Goal: Transaction & Acquisition: Obtain resource

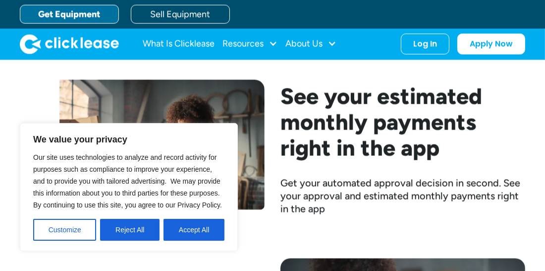
scroll to position [1240, 0]
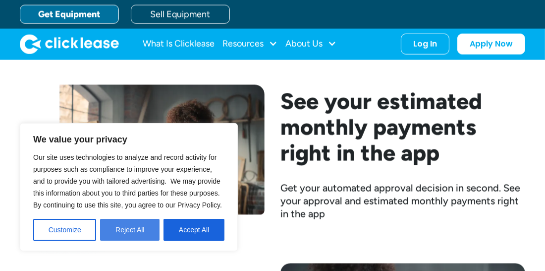
click at [140, 231] on button "Reject All" at bounding box center [129, 230] width 59 height 22
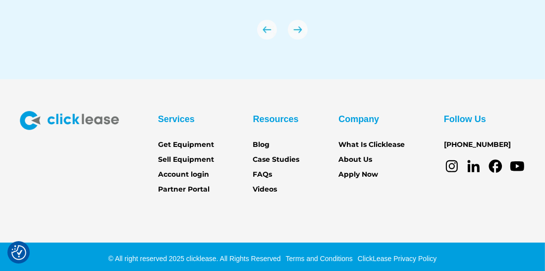
scroll to position [3482, 0]
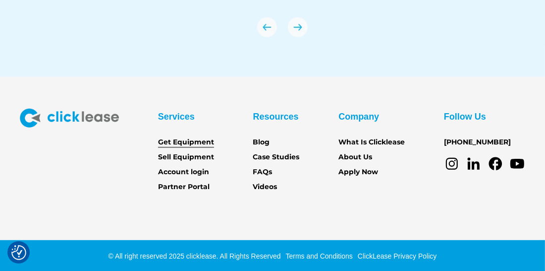
click at [206, 142] on link "Get Equipment" at bounding box center [186, 142] width 56 height 11
